Goal: Information Seeking & Learning: Understand process/instructions

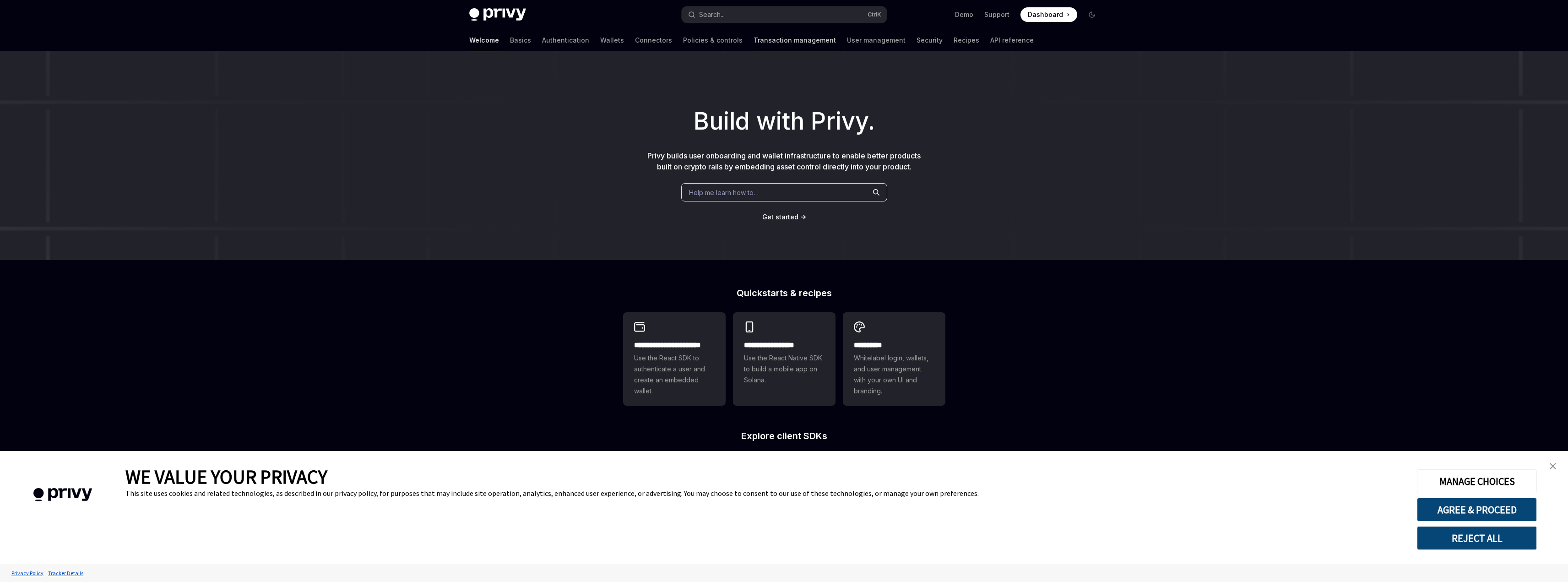
click at [754, 49] on link "Transaction management" at bounding box center [795, 41] width 82 height 22
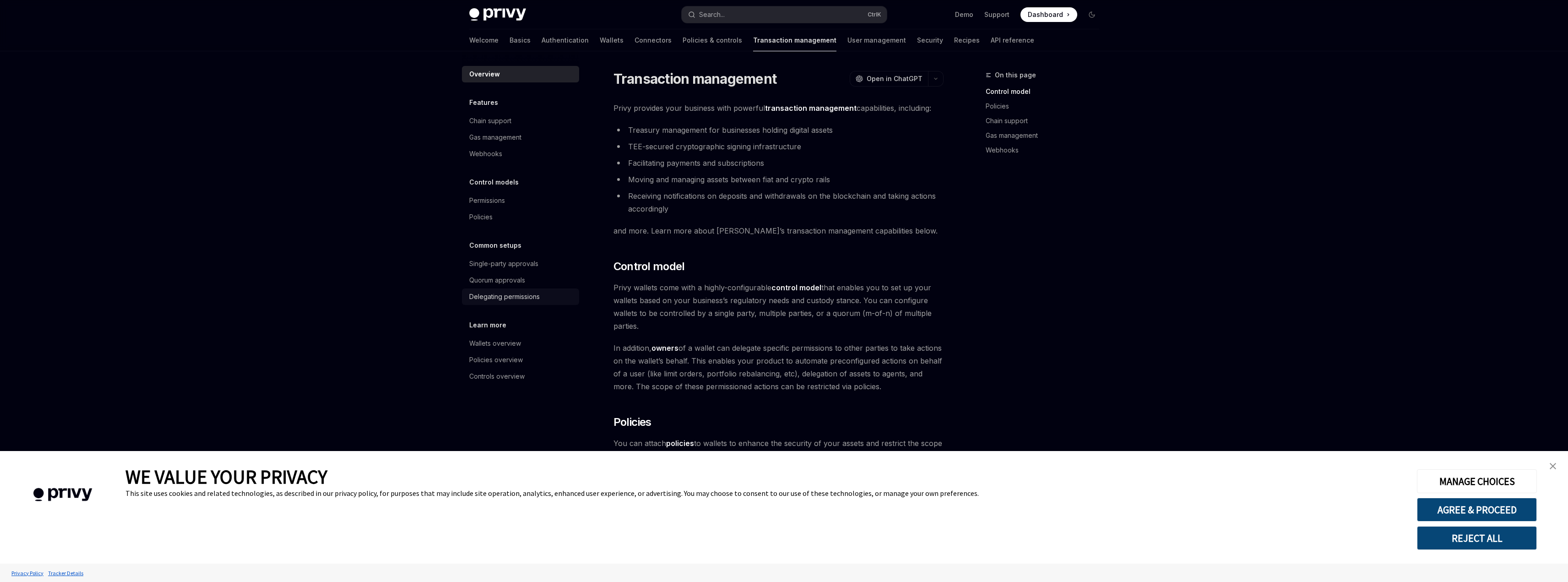
scroll to position [46, 0]
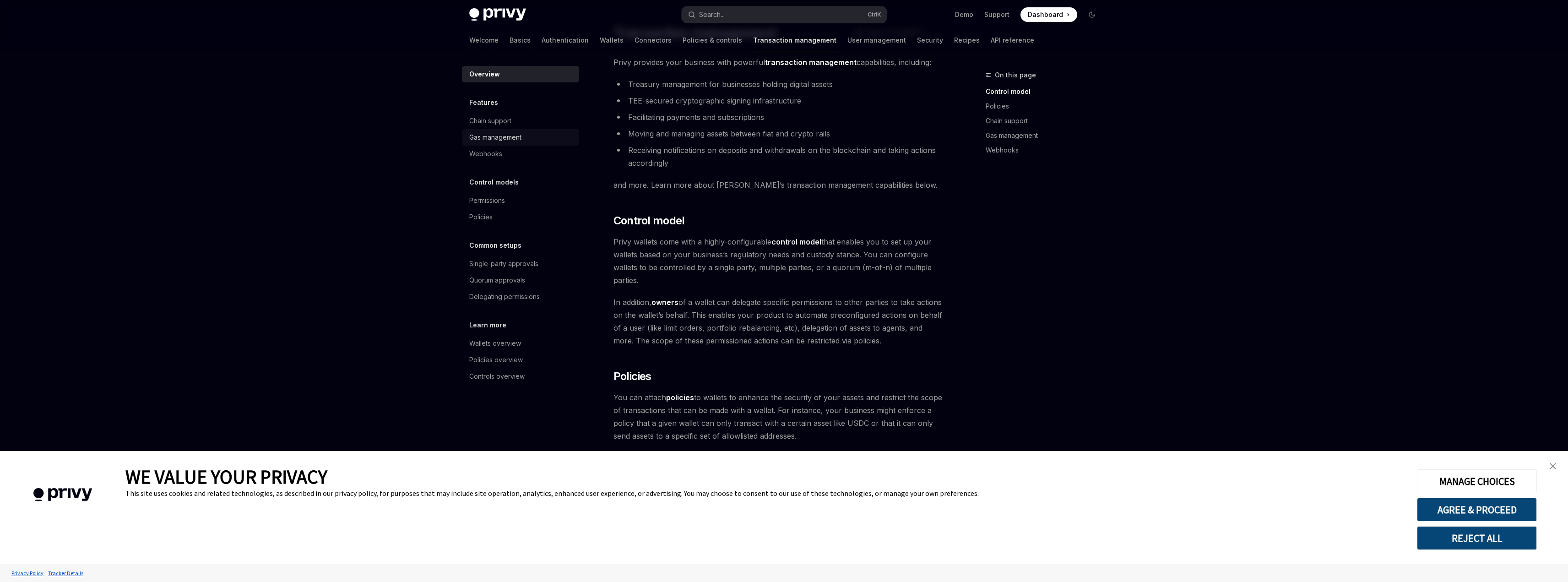
click at [526, 135] on div "Gas management" at bounding box center [521, 137] width 104 height 11
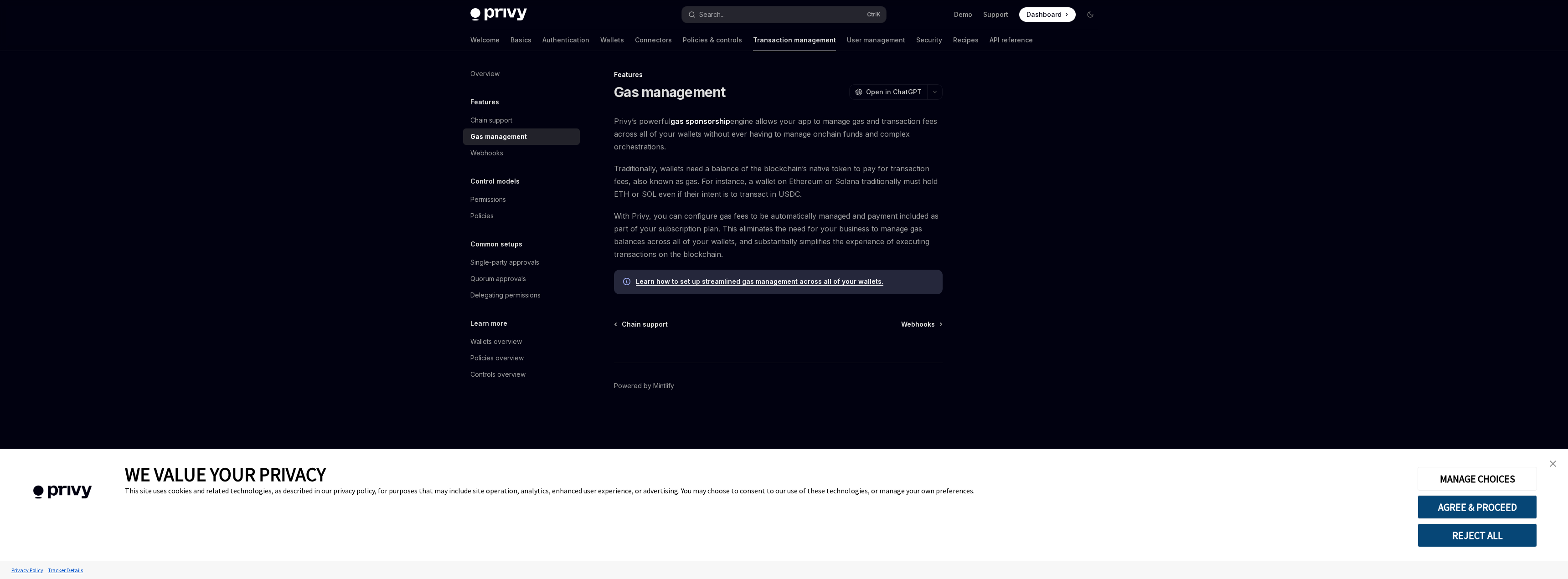
click at [745, 278] on link "Learn how to set up streamlined gas management across all of your wallets." at bounding box center [759, 282] width 247 height 8
type textarea "*"
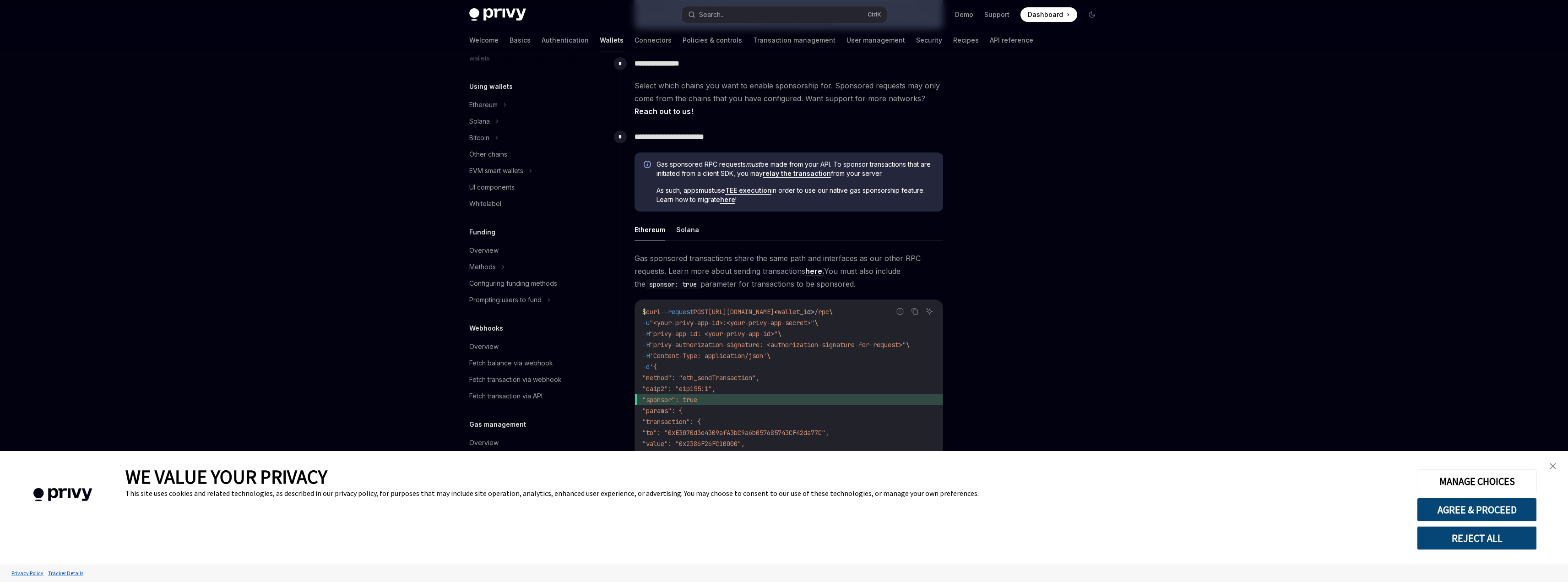
scroll to position [458, 0]
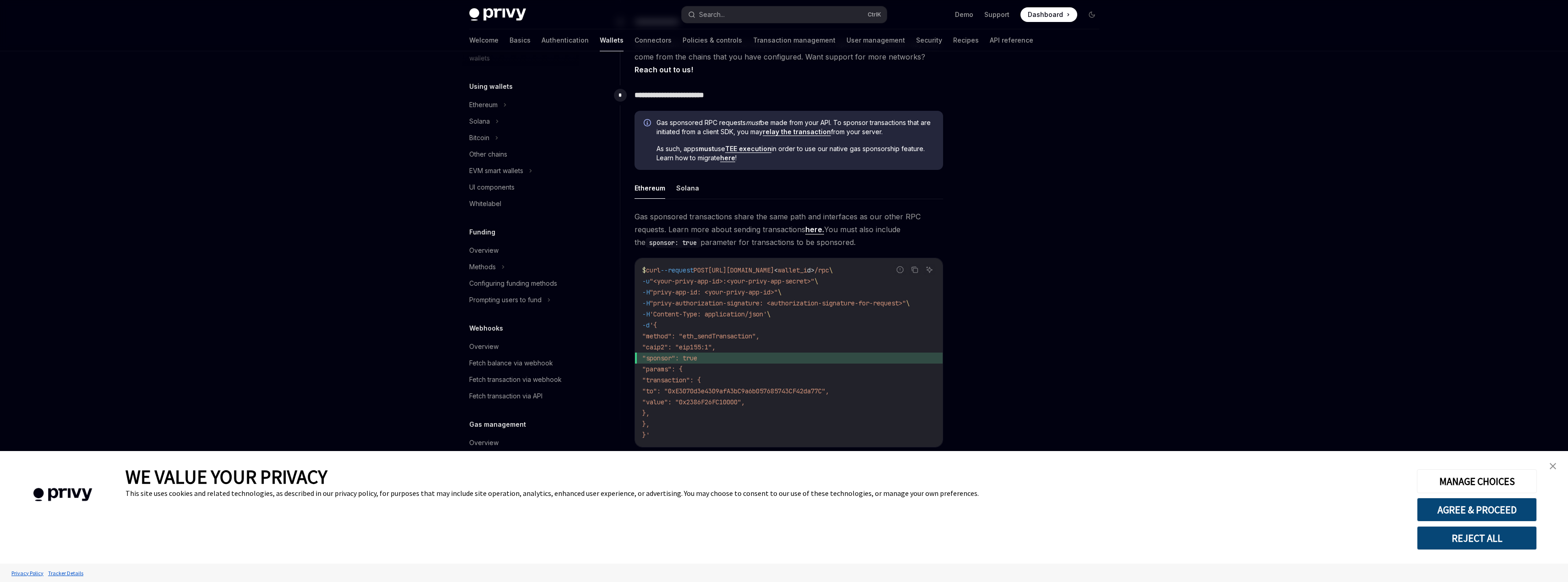
click at [1490, 547] on button "REJECT ALL" at bounding box center [1476, 538] width 120 height 24
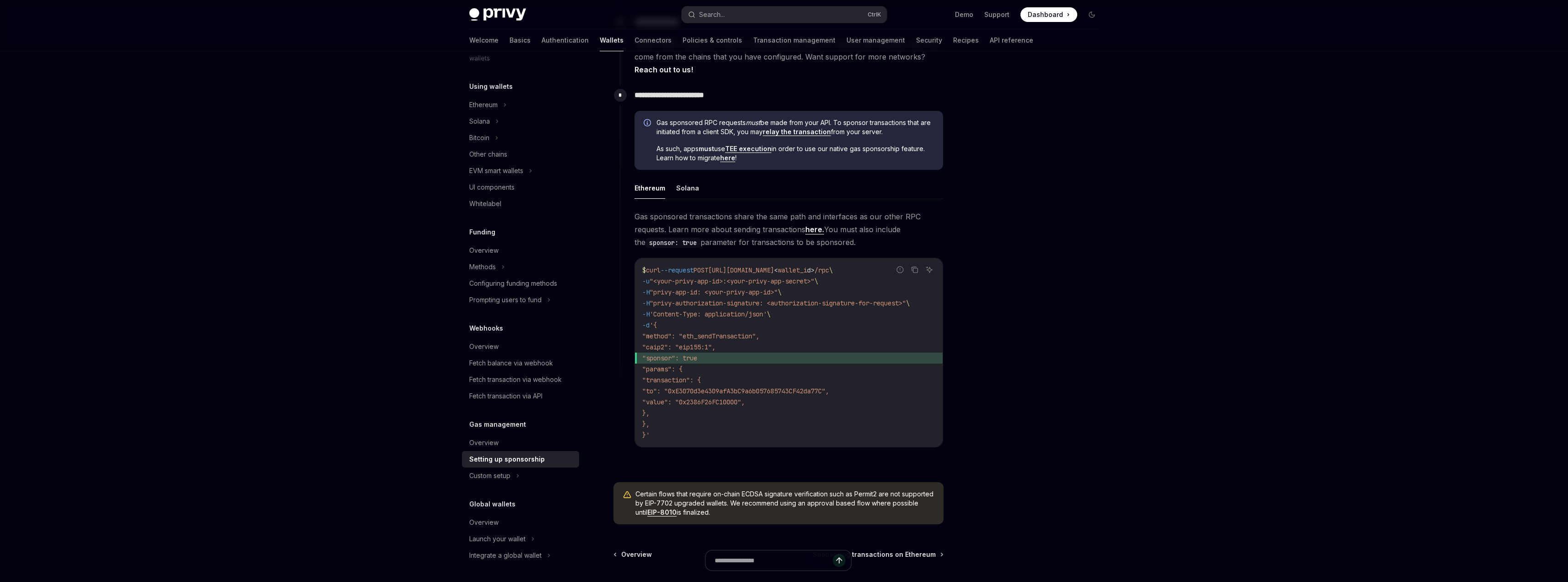
click at [1490, 547] on body "**********" at bounding box center [784, 107] width 1568 height 1131
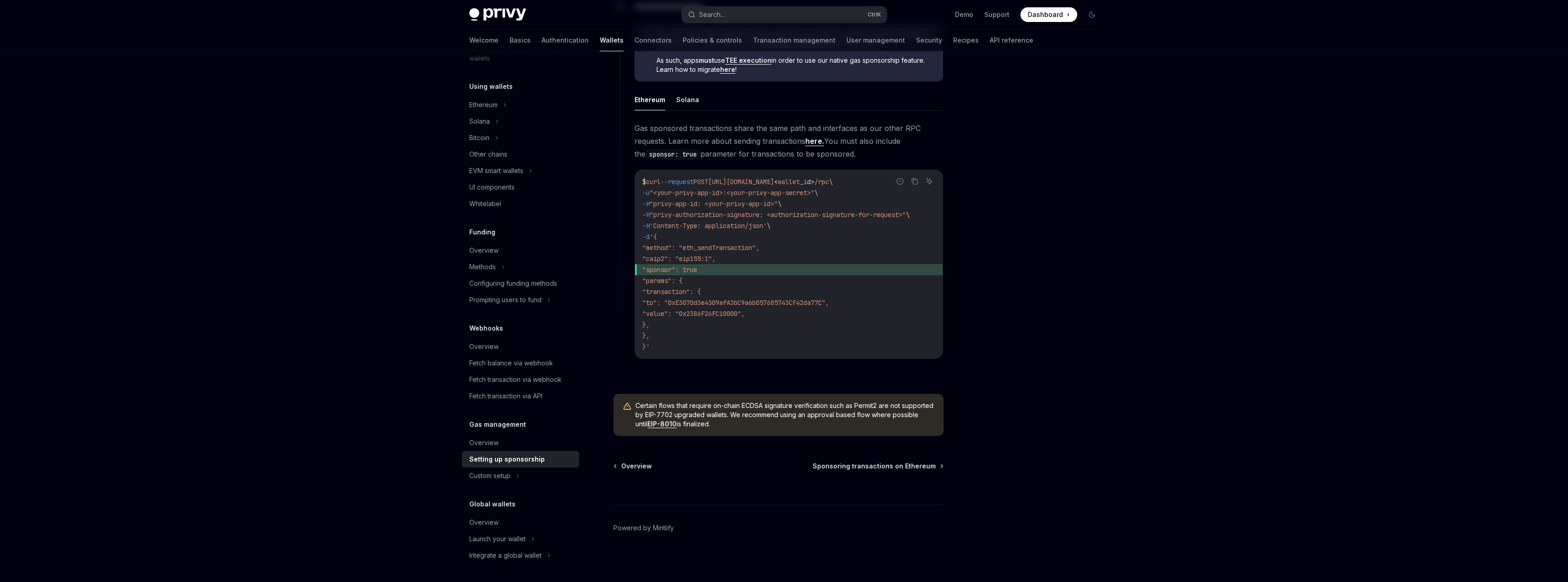
scroll to position [552, 0]
click at [516, 478] on div "Custom setup" at bounding box center [521, 475] width 117 height 16
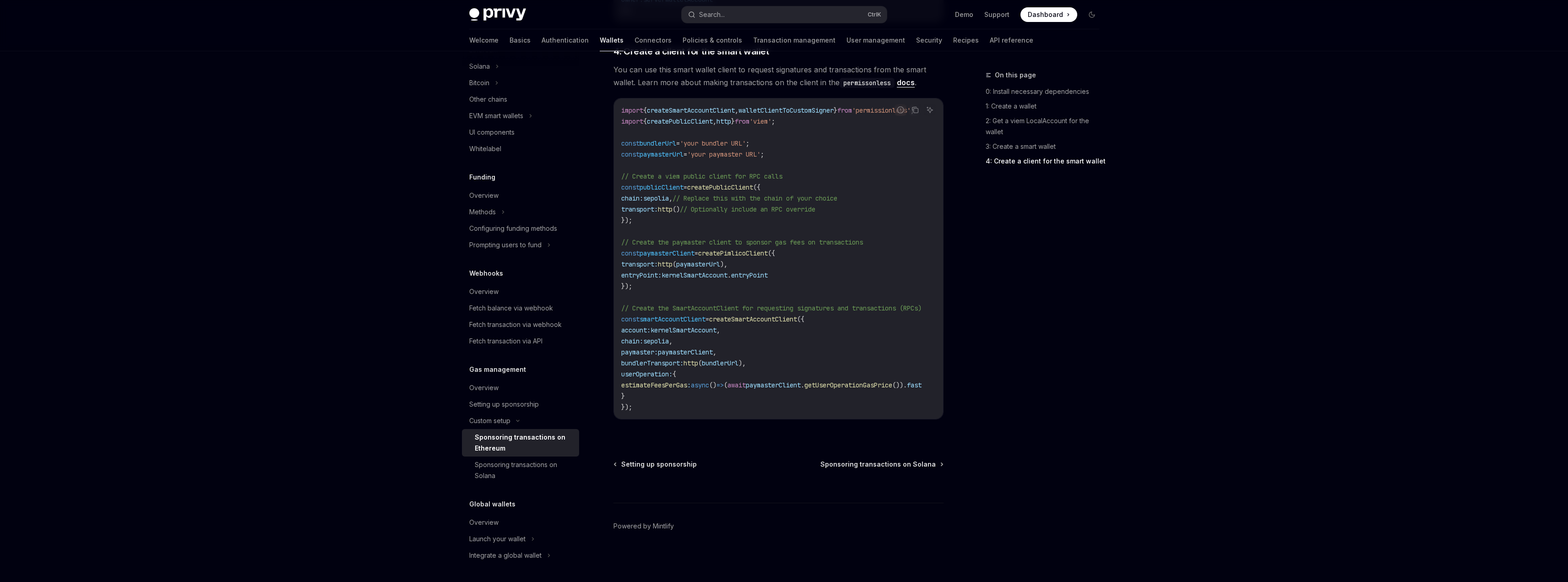
scroll to position [1157, 0]
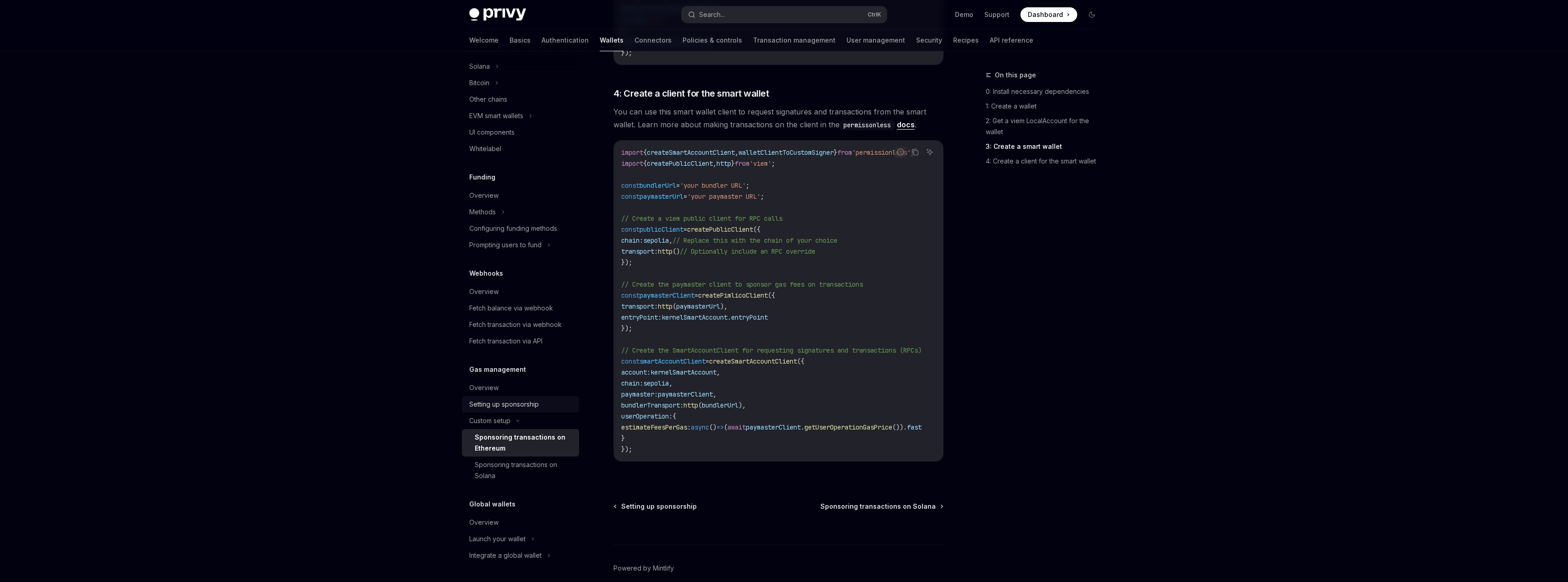
click at [549, 406] on div "Setting up sponsorship" at bounding box center [521, 404] width 104 height 11
type textarea "*"
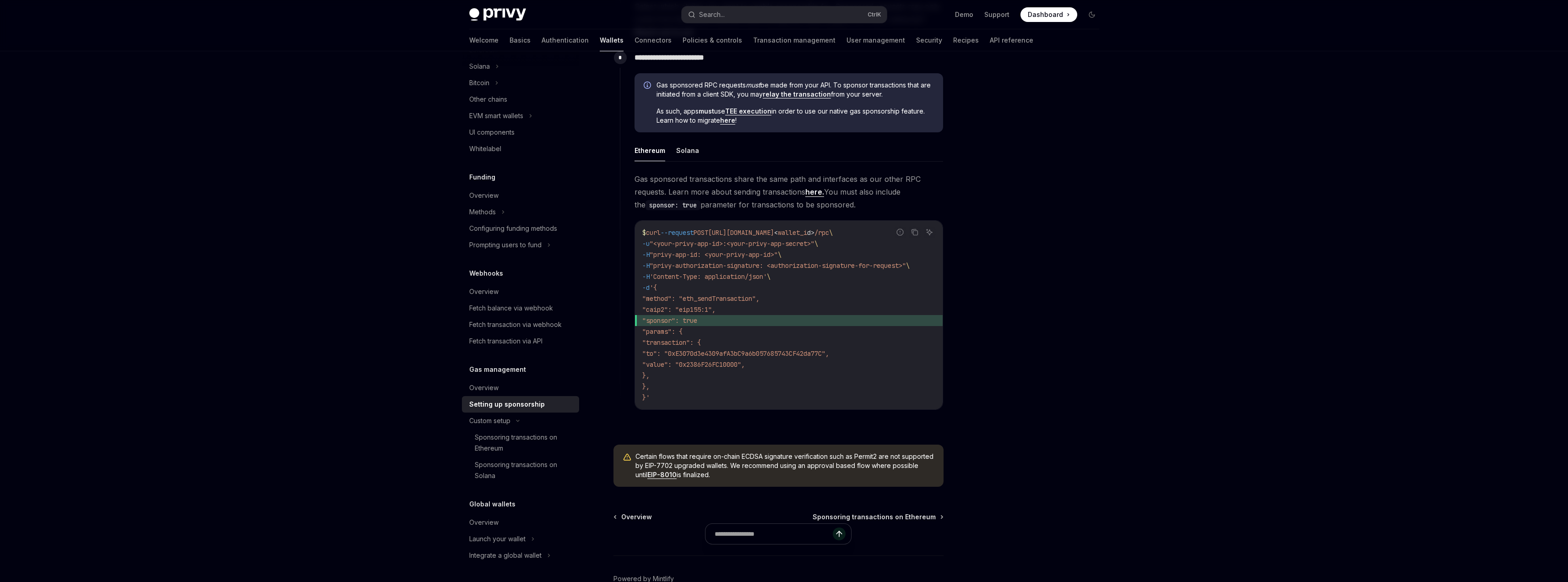
scroll to position [504, 0]
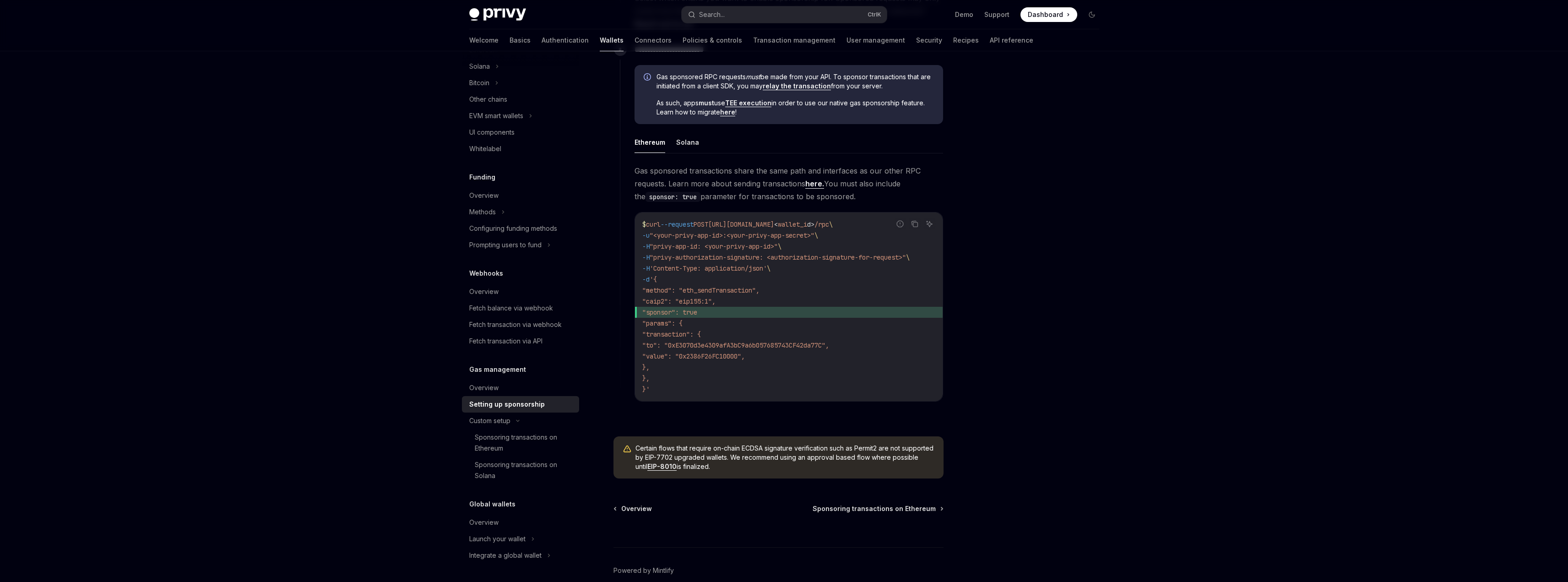
drag, startPoint x: 765, startPoint y: 463, endPoint x: 813, endPoint y: 467, distance: 48.2
click at [813, 467] on span "Certain flows that require on-chain ECDSA signature verification such as Permit…" at bounding box center [784, 457] width 299 height 27
drag, startPoint x: 776, startPoint y: 468, endPoint x: 765, endPoint y: 456, distance: 16.3
click at [765, 456] on span "Certain flows that require on-chain ECDSA signature verification such as Permit…" at bounding box center [784, 457] width 299 height 27
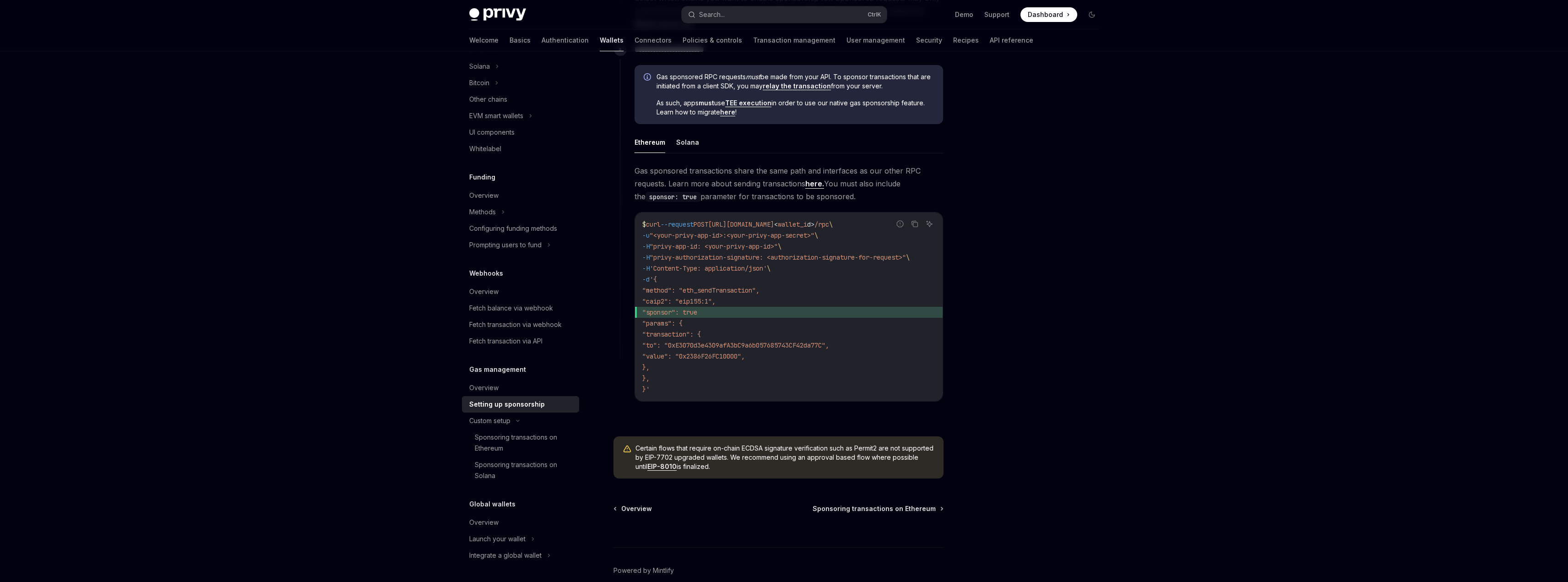
click at [765, 456] on span "Certain flows that require on-chain ECDSA signature verification such as Permit…" at bounding box center [784, 457] width 299 height 27
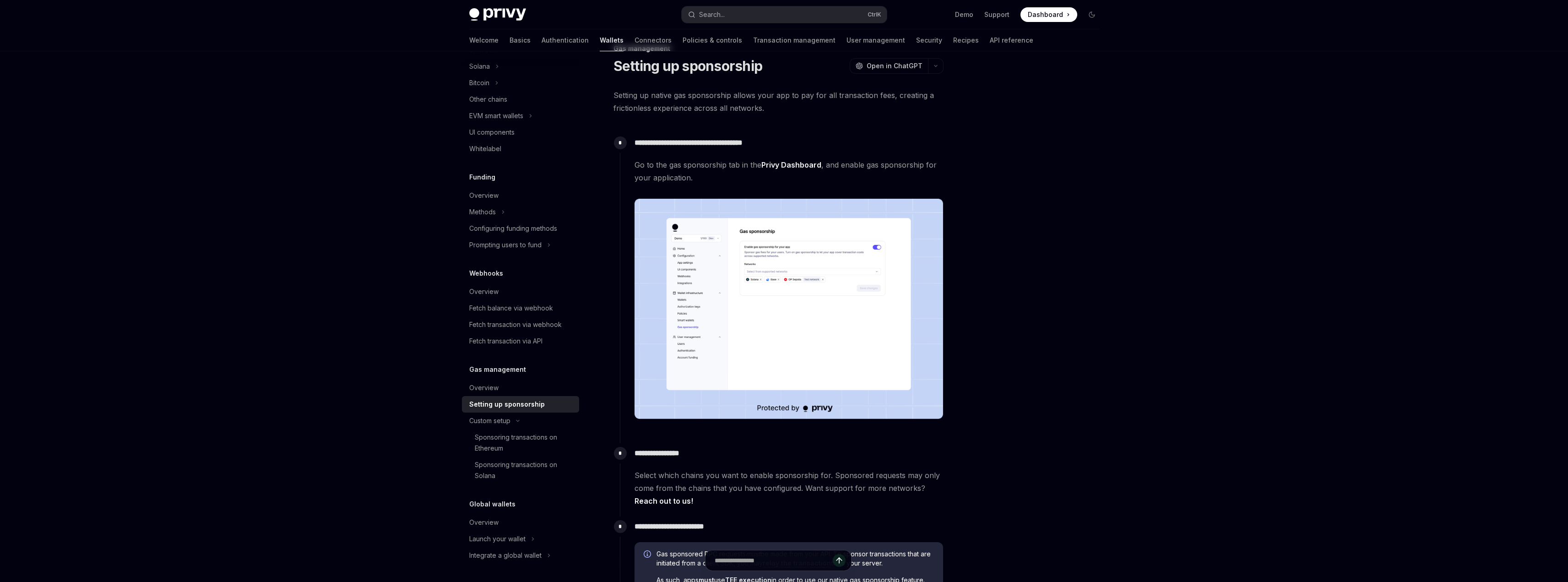
scroll to position [46, 0]
